Goal: Task Accomplishment & Management: Manage account settings

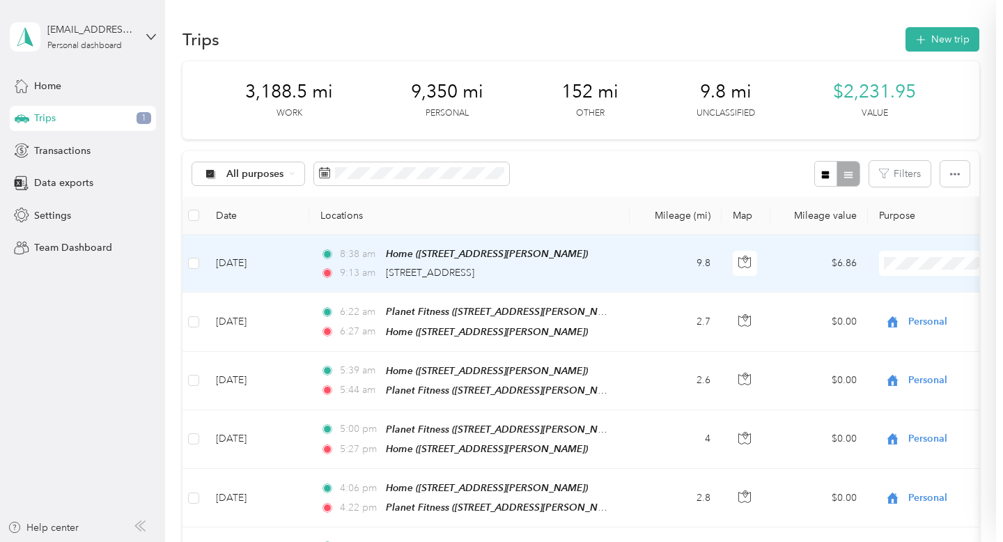
click at [869, 314] on span "Personal" at bounding box center [948, 313] width 167 height 15
